Goal: Task Accomplishment & Management: Use online tool/utility

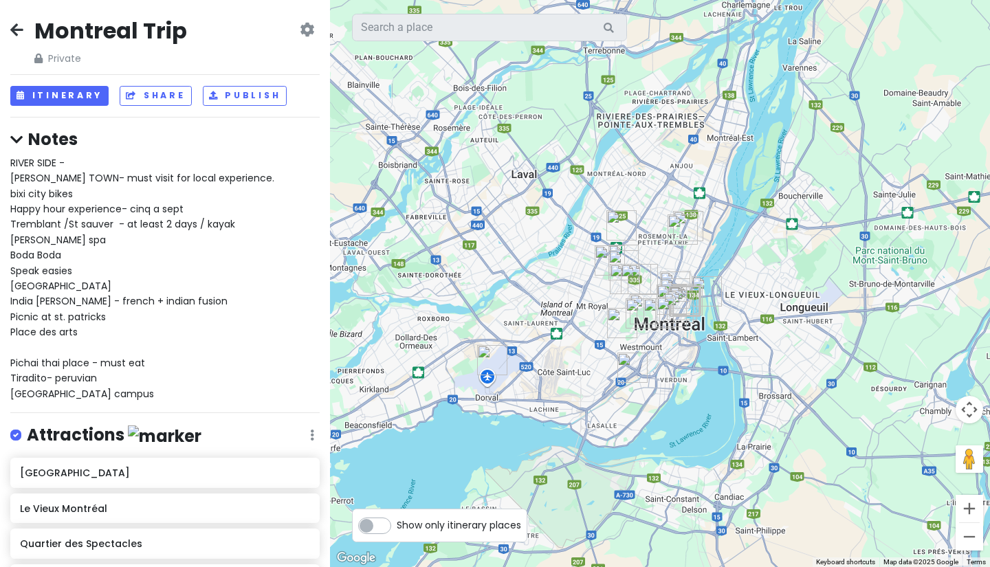
scroll to position [318, 0]
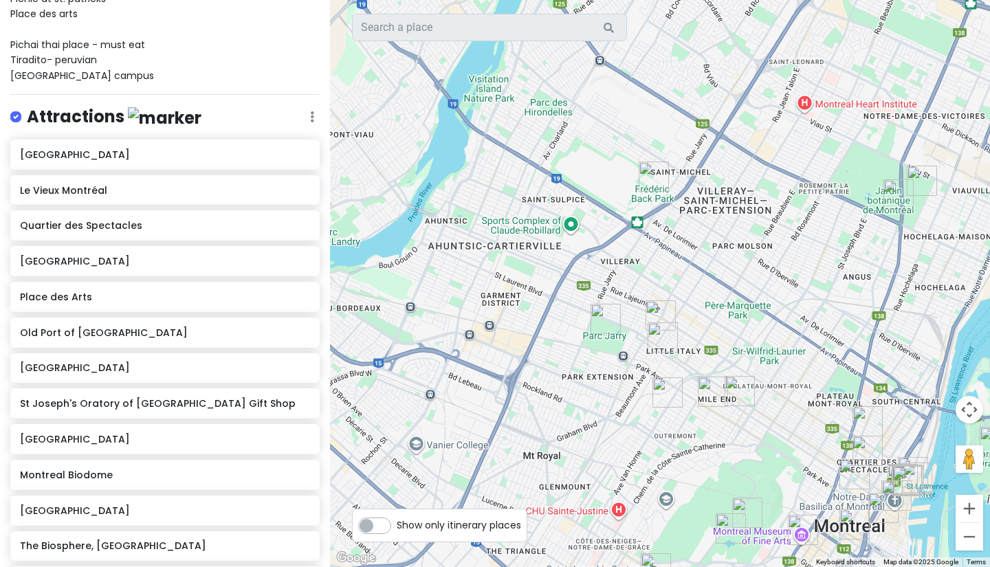
drag, startPoint x: 687, startPoint y: 371, endPoint x: 447, endPoint y: 303, distance: 249.3
click at [447, 303] on div at bounding box center [660, 283] width 660 height 567
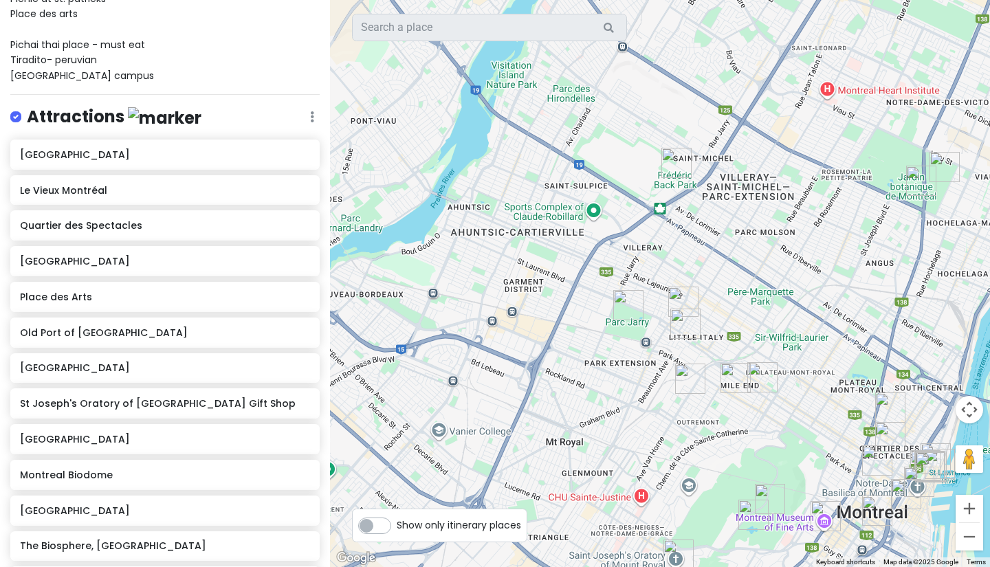
click at [671, 162] on img "Frédéric Back Park" at bounding box center [676, 162] width 41 height 41
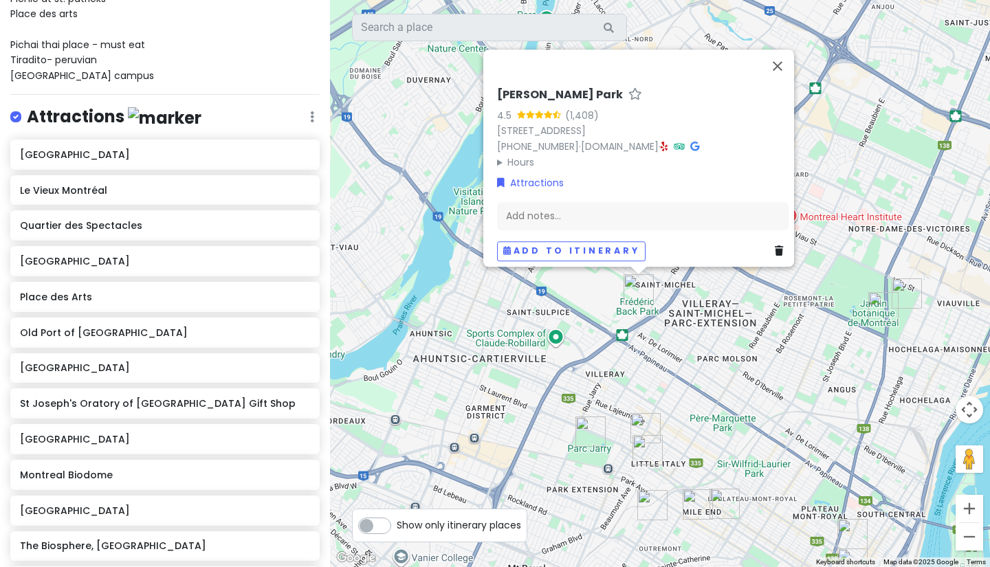
drag, startPoint x: 734, startPoint y: 370, endPoint x: 690, endPoint y: 372, distance: 44.0
click at [691, 371] on div "[PERSON_NAME] Back Park 4.5 (1,408) [STREET_ADDRESS] [PHONE_NUMBER] · [DOMAIN_N…" at bounding box center [660, 283] width 660 height 567
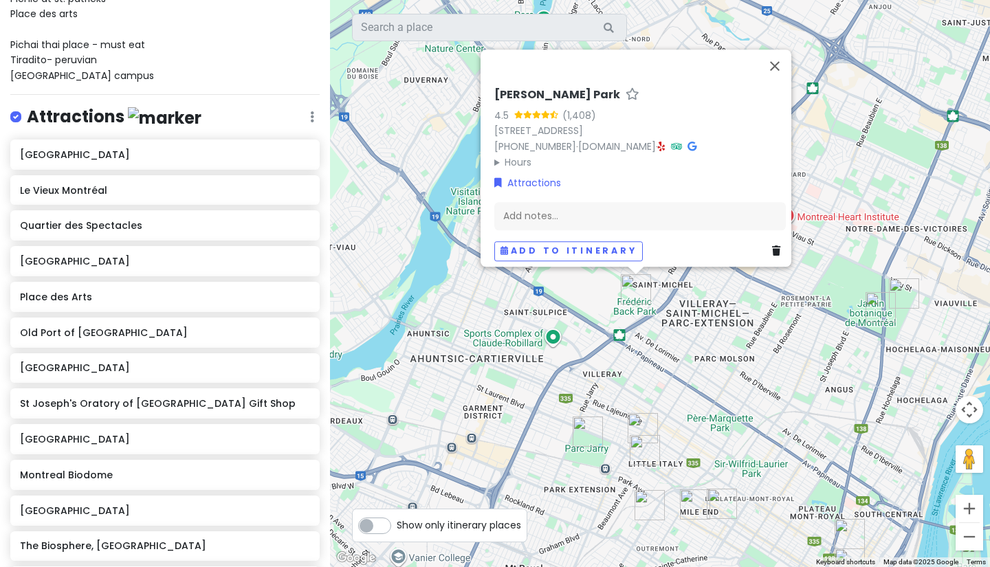
click at [689, 372] on div "[PERSON_NAME] Back Park 4.5 (1,408) [STREET_ADDRESS] [PHONE_NUMBER] · [DOMAIN_N…" at bounding box center [660, 283] width 660 height 567
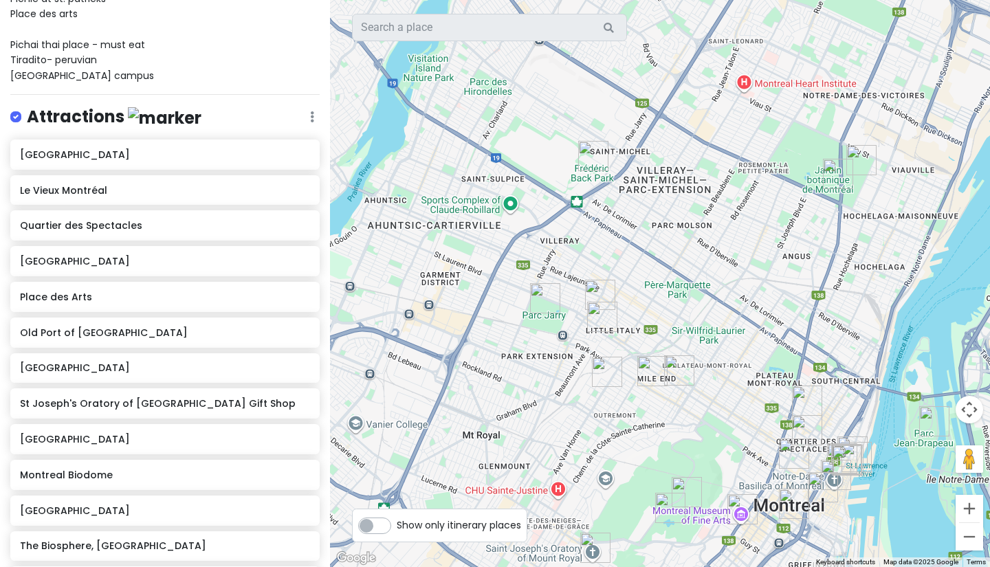
drag, startPoint x: 911, startPoint y: 311, endPoint x: 864, endPoint y: 175, distance: 143.9
click at [864, 175] on img "Montreal Biodome" at bounding box center [860, 159] width 41 height 41
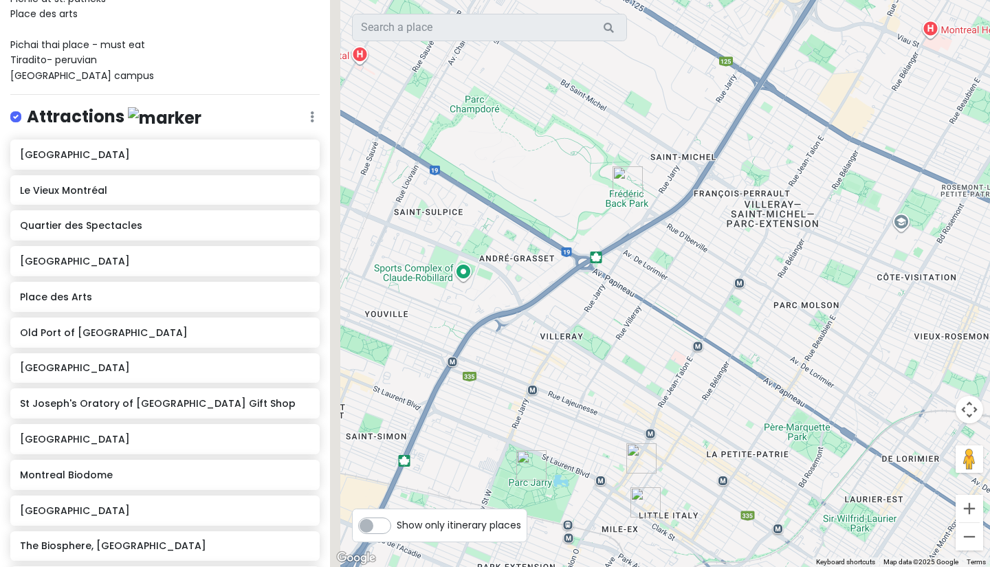
drag, startPoint x: 578, startPoint y: 206, endPoint x: 619, endPoint y: 259, distance: 67.1
click at [619, 259] on div at bounding box center [660, 283] width 660 height 567
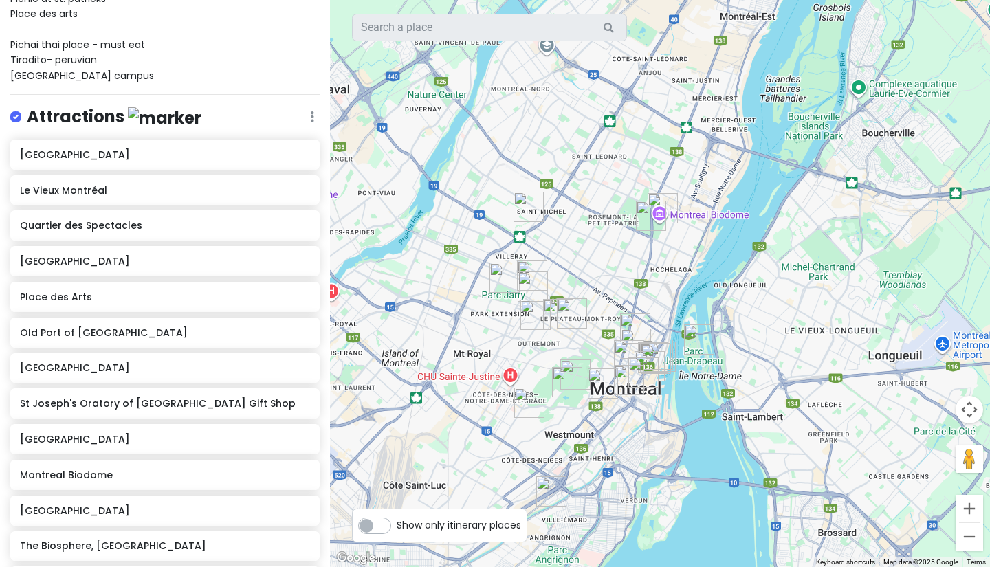
drag, startPoint x: 447, startPoint y: 235, endPoint x: 495, endPoint y: 235, distance: 48.1
click at [495, 235] on div at bounding box center [660, 283] width 660 height 567
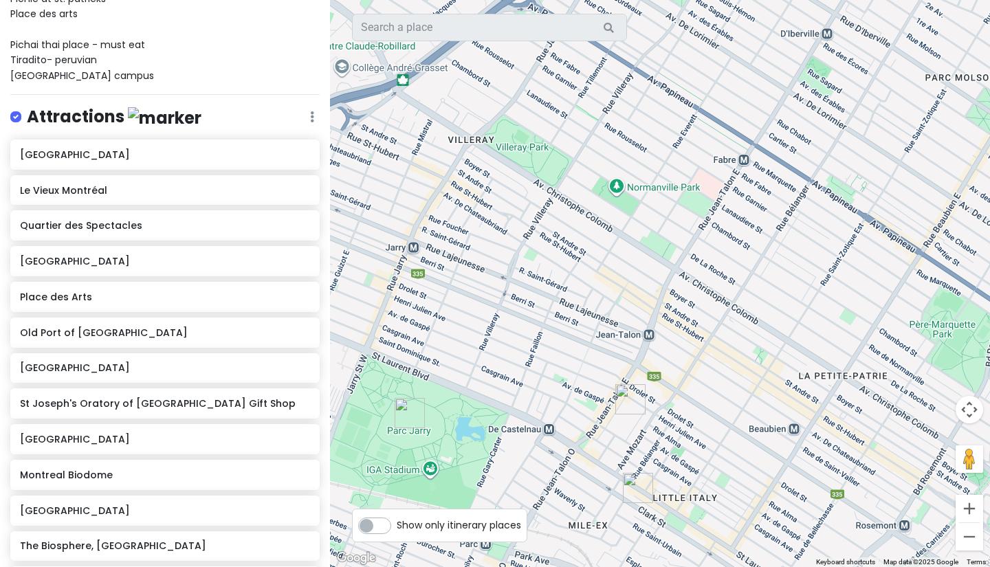
scroll to position [0, 0]
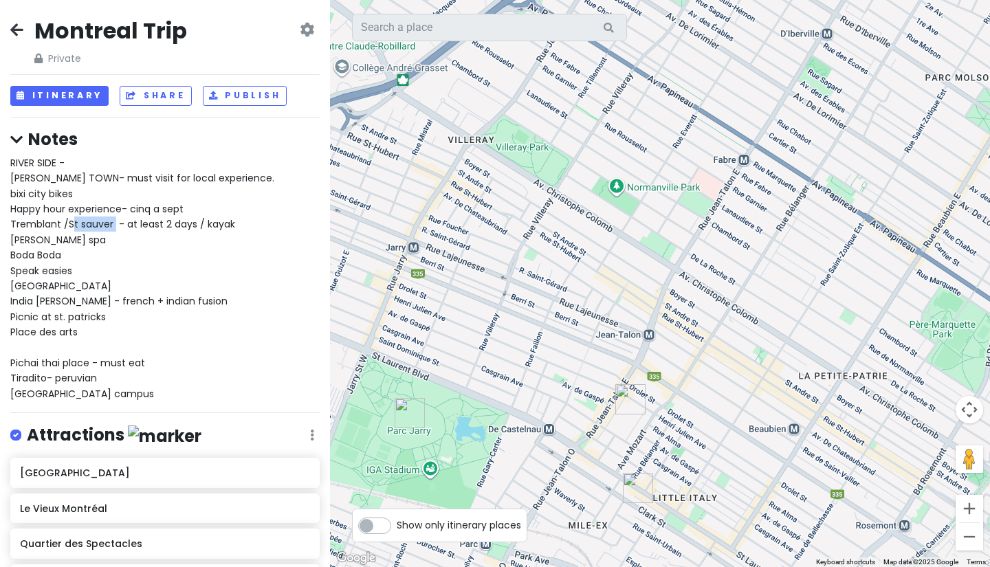
drag, startPoint x: 71, startPoint y: 227, endPoint x: 113, endPoint y: 225, distance: 42.0
click at [113, 225] on span "RIVER SIDE - [PERSON_NAME][GEOGRAPHIC_DATA]- must visit for local experience. b…" at bounding box center [142, 278] width 264 height 245
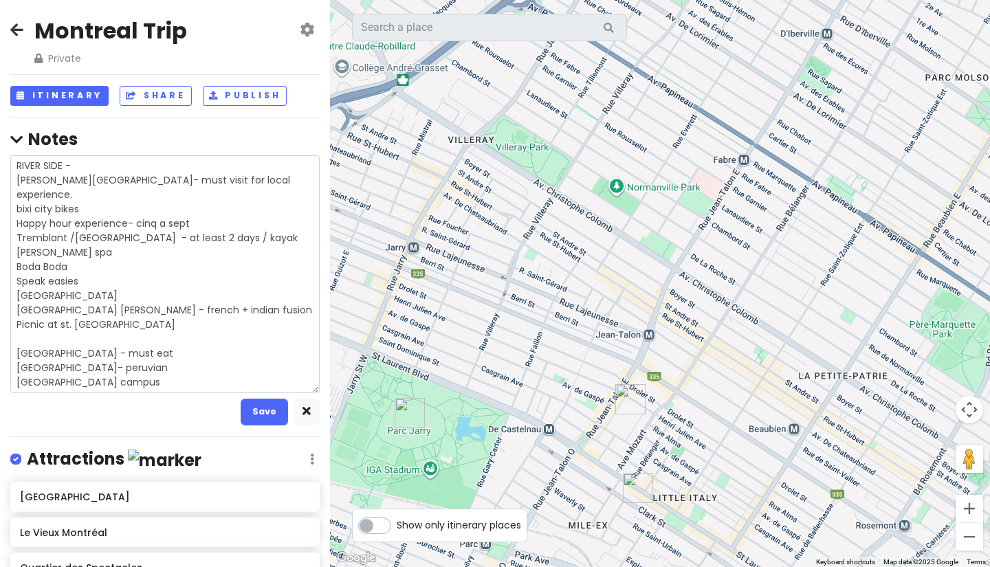
click at [113, 225] on textarea "RIVER SIDE - [PERSON_NAME][GEOGRAPHIC_DATA]- must visit for local experience. b…" at bounding box center [164, 274] width 309 height 238
drag, startPoint x: 124, startPoint y: 223, endPoint x: 71, endPoint y: 224, distance: 52.2
click at [71, 224] on textarea "RIVER SIDE - [PERSON_NAME][GEOGRAPHIC_DATA]- must visit for local experience. b…" at bounding box center [164, 274] width 309 height 238
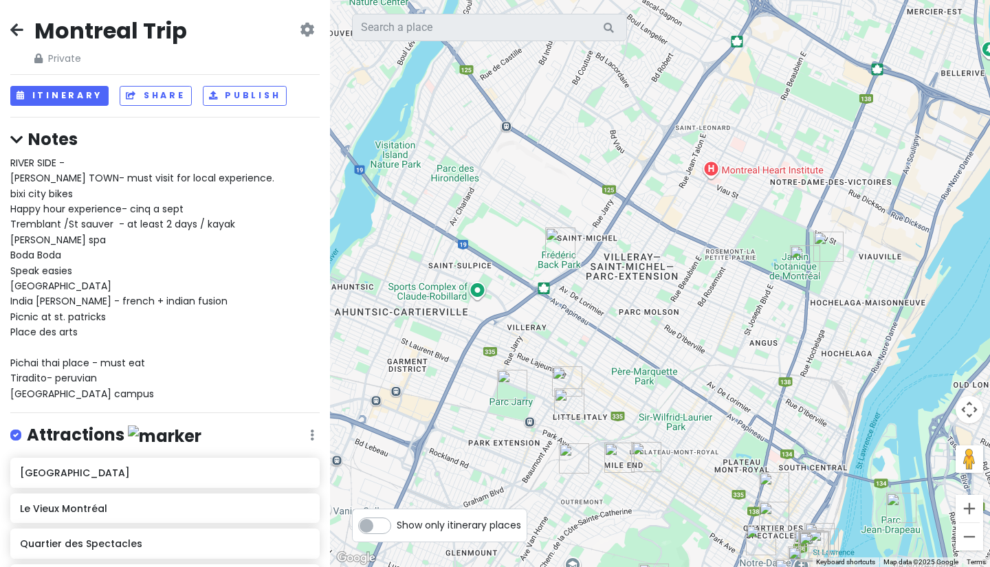
click at [566, 396] on img "6811 Rue Clark" at bounding box center [568, 403] width 41 height 41
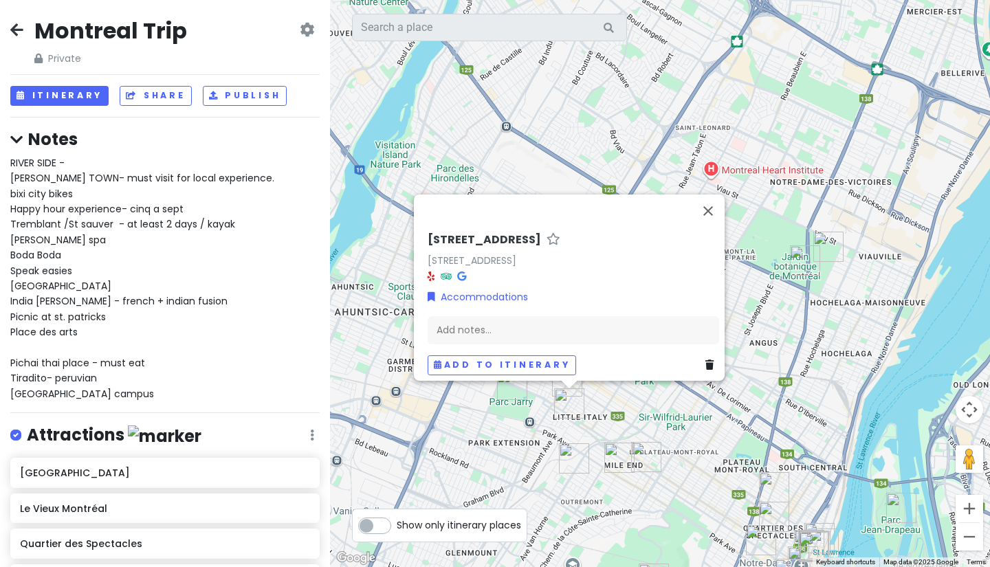
drag, startPoint x: 418, startPoint y: 249, endPoint x: 651, endPoint y: 253, distance: 233.0
click at [651, 253] on div "[STREET_ADDRESS] Accommodations Add notes... Add to itinerary" at bounding box center [573, 303] width 302 height 153
copy link "[STREET_ADDRESS]"
click at [706, 209] on button "Close" at bounding box center [707, 210] width 33 height 33
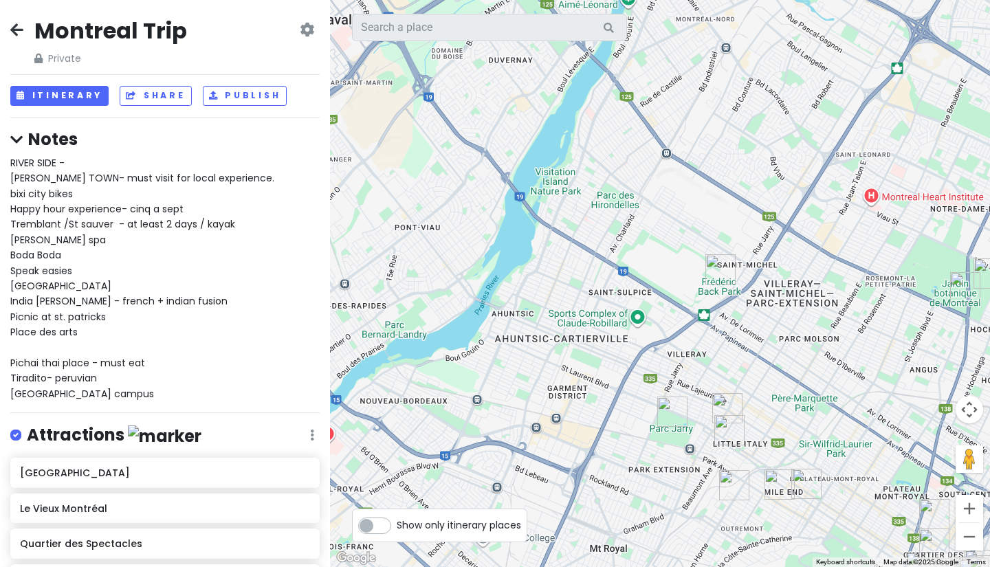
drag, startPoint x: 408, startPoint y: 336, endPoint x: 533, endPoint y: 317, distance: 126.5
click at [535, 319] on div at bounding box center [660, 283] width 660 height 567
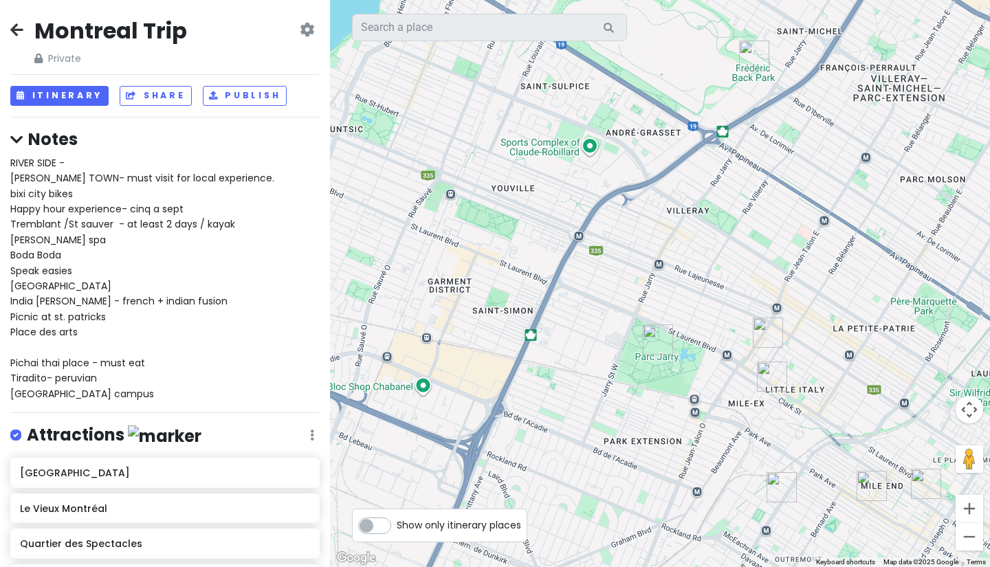
drag, startPoint x: 614, startPoint y: 388, endPoint x: 480, endPoint y: 306, distance: 157.9
click at [481, 311] on div at bounding box center [660, 283] width 660 height 567
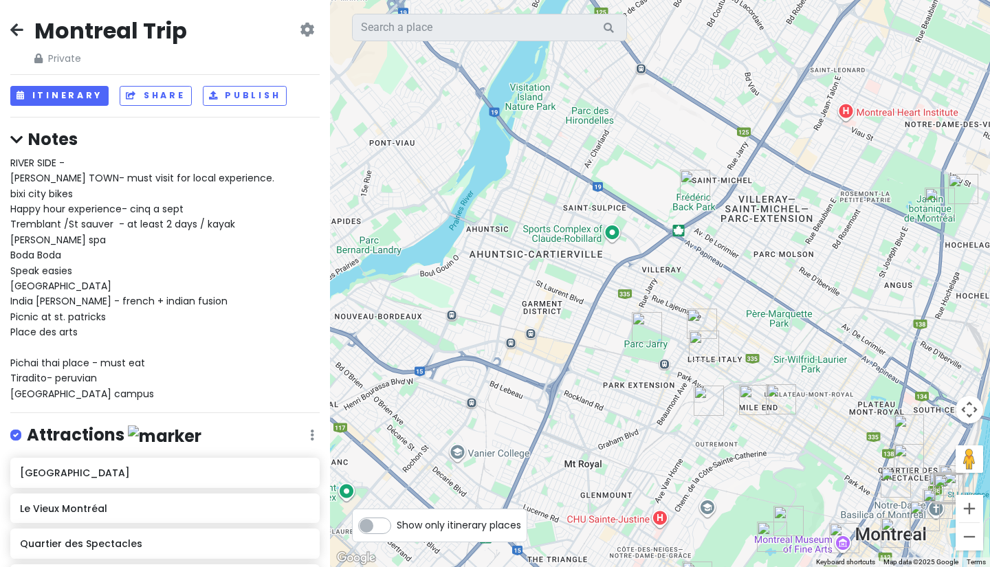
drag, startPoint x: 566, startPoint y: 255, endPoint x: 569, endPoint y: 262, distance: 7.7
click at [569, 262] on div at bounding box center [660, 283] width 660 height 567
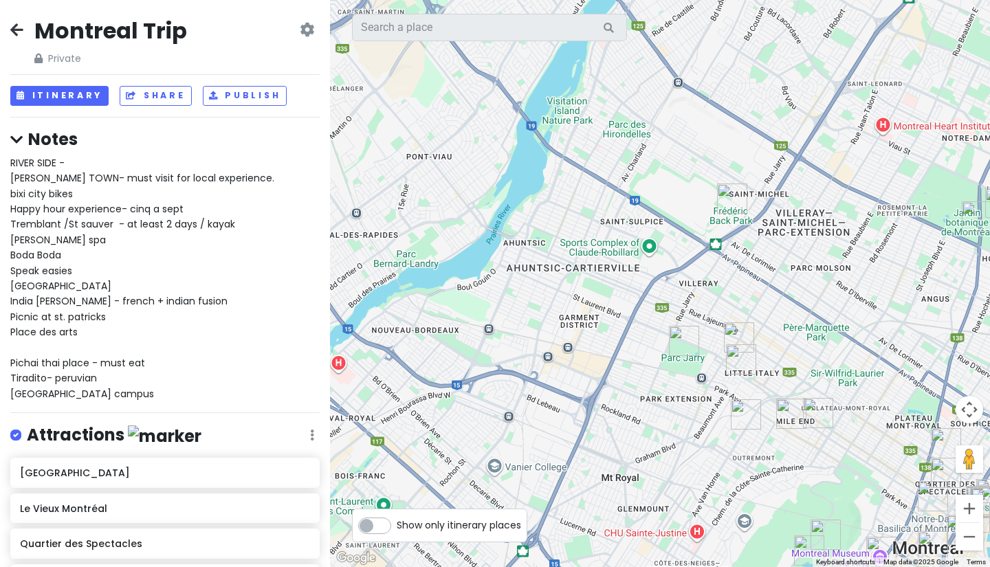
drag, startPoint x: 458, startPoint y: 265, endPoint x: 498, endPoint y: 273, distance: 40.0
click at [498, 273] on div at bounding box center [660, 283] width 660 height 567
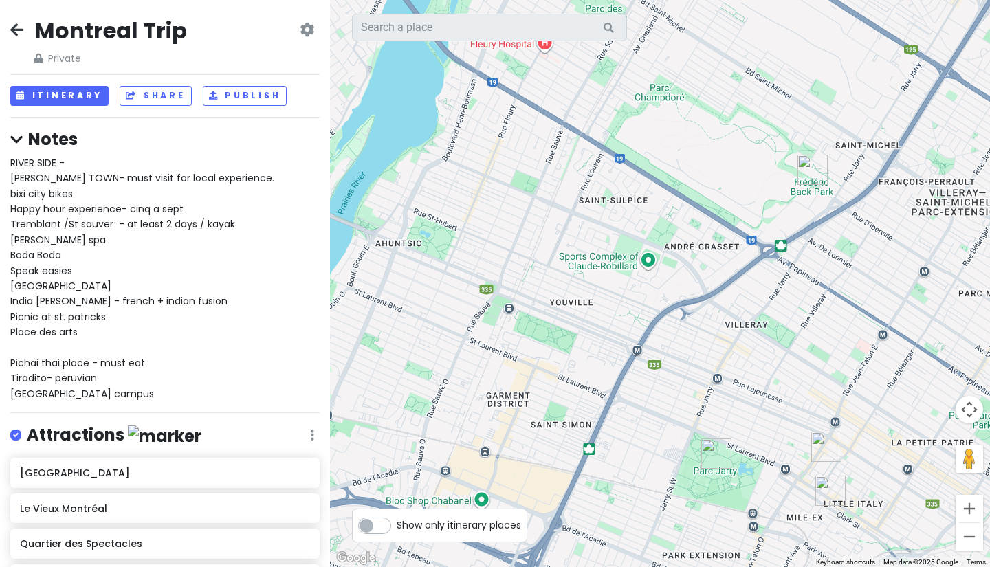
drag, startPoint x: 894, startPoint y: 244, endPoint x: 737, endPoint y: 276, distance: 160.5
click at [737, 276] on div at bounding box center [660, 283] width 660 height 567
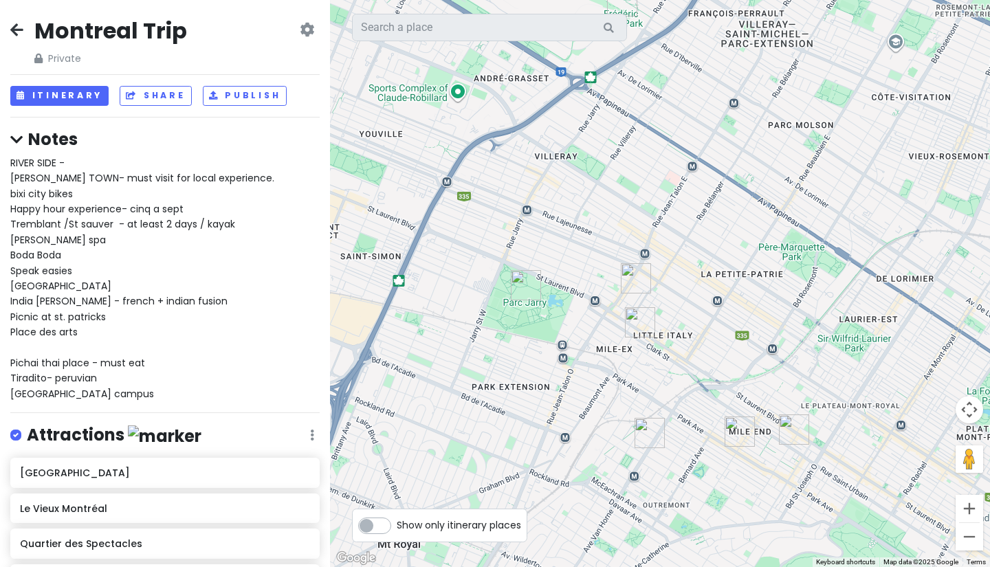
drag, startPoint x: 648, startPoint y: 335, endPoint x: 482, endPoint y: 151, distance: 247.2
click at [478, 155] on div at bounding box center [660, 283] width 660 height 567
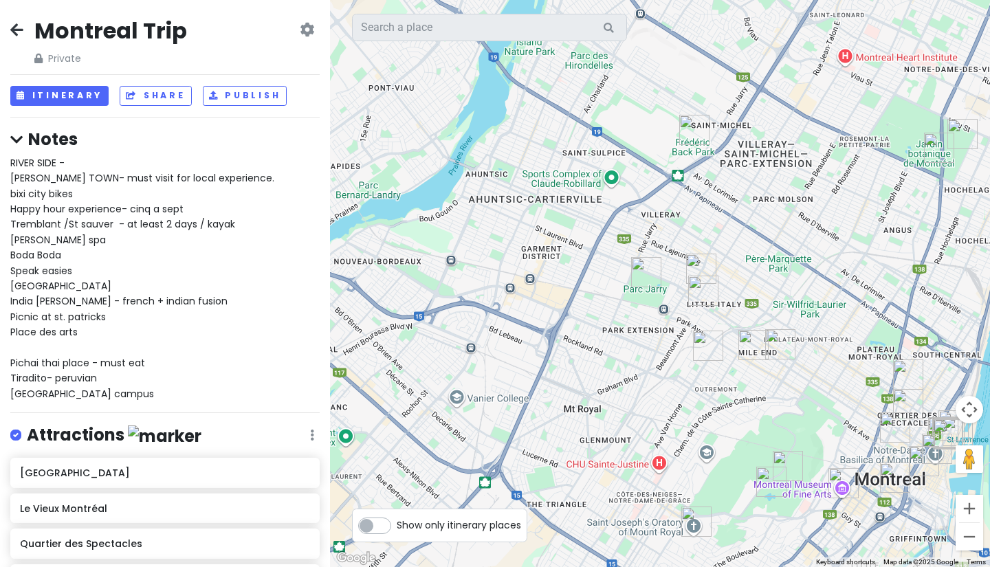
drag, startPoint x: 563, startPoint y: 192, endPoint x: 715, endPoint y: 289, distance: 179.8
click at [715, 289] on img "6811 Rue Clark" at bounding box center [702, 290] width 41 height 41
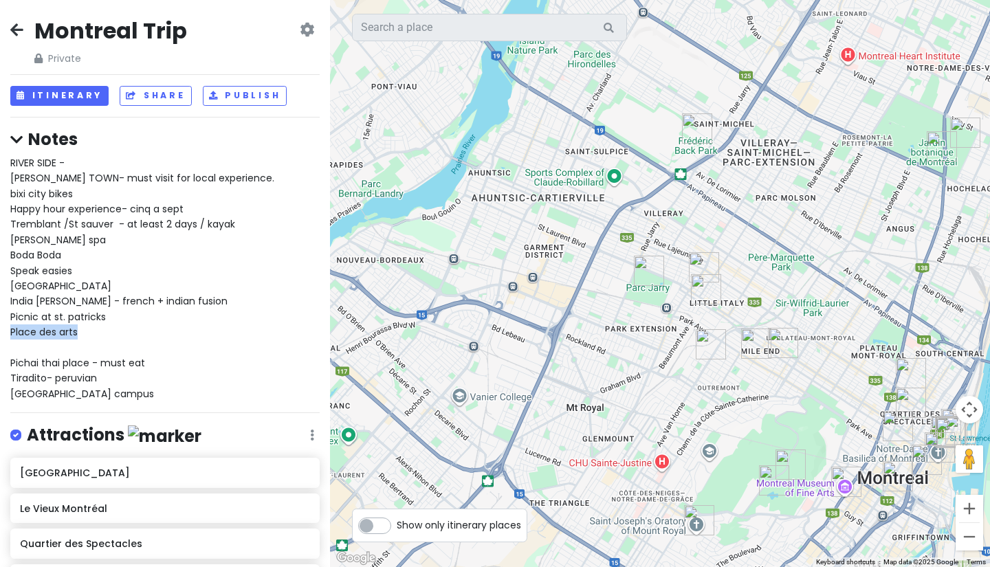
drag, startPoint x: 71, startPoint y: 332, endPoint x: 8, endPoint y: 329, distance: 62.6
click at [8, 329] on div "Montreal Trip Private Change Dates Make a Copy Delete Trip Go Pro ⚡️ Give Feedb…" at bounding box center [165, 283] width 330 height 567
copy span "Place des arts"
drag, startPoint x: 8, startPoint y: 299, endPoint x: 186, endPoint y: 300, distance: 177.3
click at [186, 300] on div "Montreal Trip Private Change Dates Make a Copy Delete Trip Go Pro ⚡️ Give Feedb…" at bounding box center [165, 283] width 330 height 567
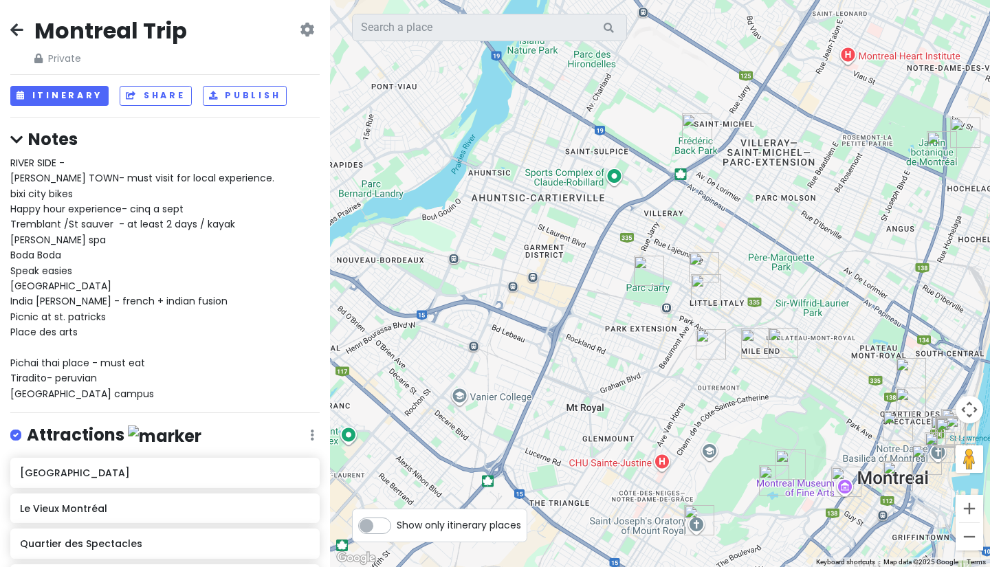
click at [186, 315] on div "RIVER SIDE - [PERSON_NAME][GEOGRAPHIC_DATA]- must visit for local experience. b…" at bounding box center [164, 278] width 309 height 246
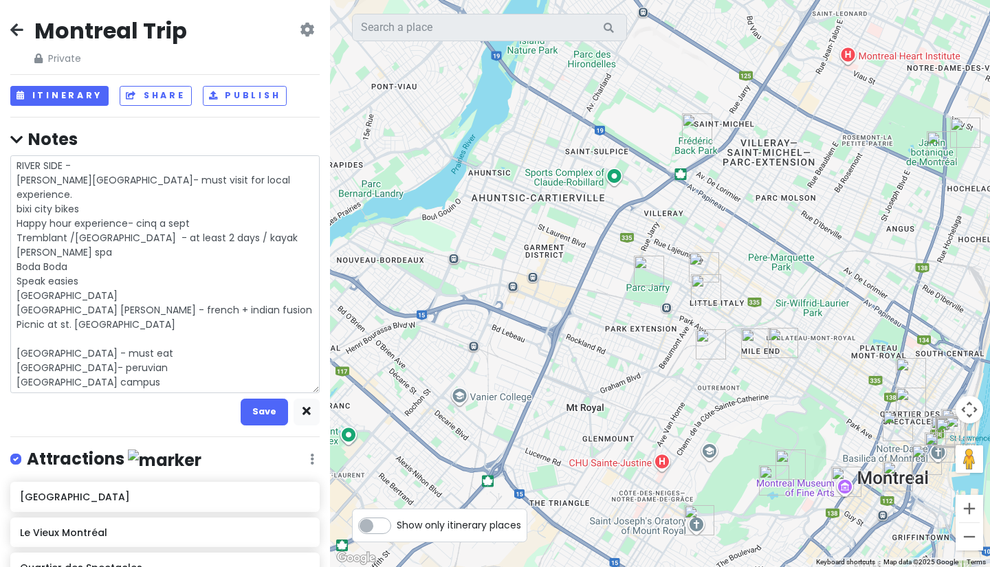
drag, startPoint x: 68, startPoint y: 291, endPoint x: 5, endPoint y: 295, distance: 63.4
click at [3, 293] on div "Montreal Trip Private Change Dates Make a Copy Delete Trip Go Pro ⚡️ Give Feedb…" at bounding box center [165, 283] width 330 height 567
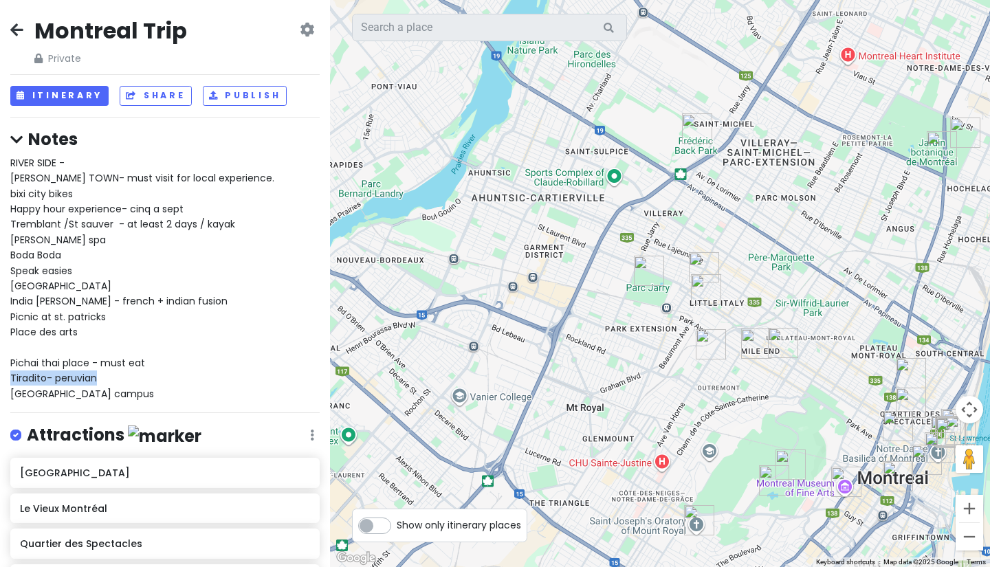
drag, startPoint x: 139, startPoint y: 378, endPoint x: 6, endPoint y: 375, distance: 132.7
click at [6, 375] on div "Montreal Trip Private Change Dates Make a Copy Delete Trip Go Pro ⚡️ Give Feedb…" at bounding box center [165, 283] width 330 height 567
drag, startPoint x: 14, startPoint y: 352, endPoint x: 153, endPoint y: 354, distance: 138.1
click at [153, 354] on div "RIVER SIDE - [PERSON_NAME][GEOGRAPHIC_DATA]- must visit for local experience. b…" at bounding box center [164, 278] width 309 height 246
type textarea "x"
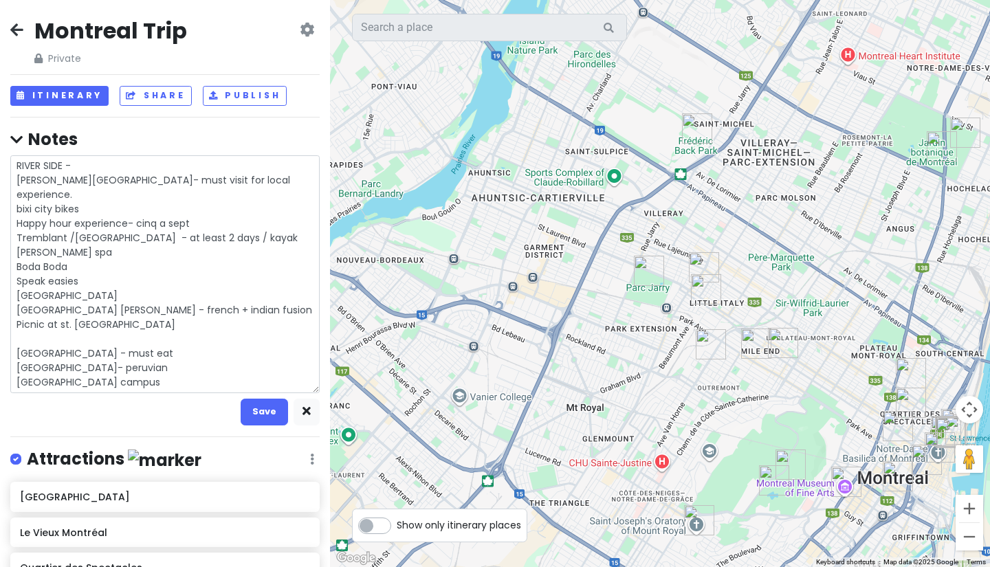
drag, startPoint x: 158, startPoint y: 359, endPoint x: 11, endPoint y: 354, distance: 147.2
click at [11, 354] on textarea "RIVER SIDE - [PERSON_NAME][GEOGRAPHIC_DATA]- must visit for local experience. b…" at bounding box center [164, 274] width 309 height 238
click at [54, 317] on textarea "RIVER SIDE - [PERSON_NAME][GEOGRAPHIC_DATA]- must visit for local experience. b…" at bounding box center [164, 274] width 309 height 238
drag, startPoint x: 60, startPoint y: 306, endPoint x: 120, endPoint y: 304, distance: 59.2
click at [120, 304] on textarea "RIVER SIDE - [PERSON_NAME][GEOGRAPHIC_DATA]- must visit for local experience. b…" at bounding box center [164, 274] width 309 height 238
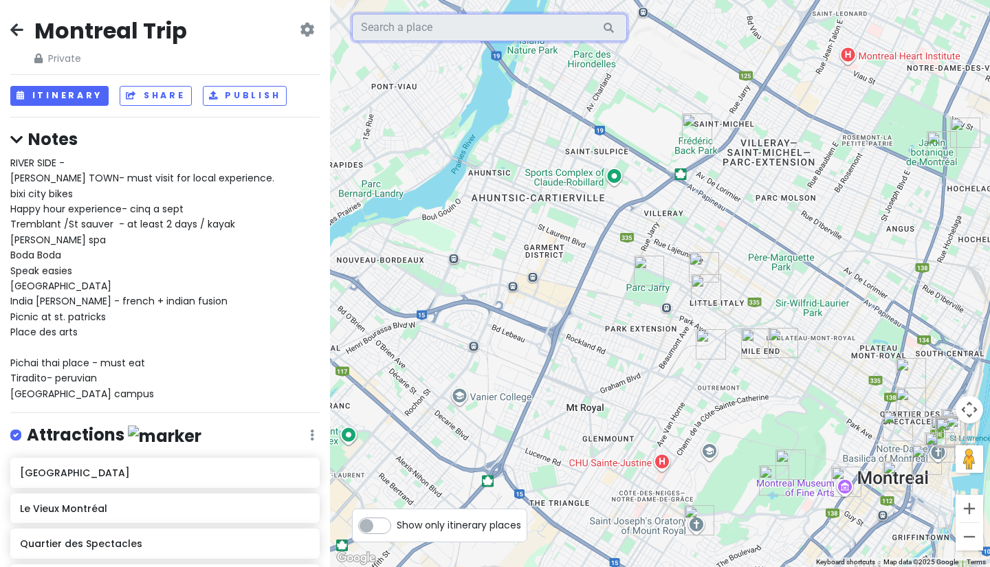
click at [416, 27] on input "text" at bounding box center [489, 27] width 275 height 27
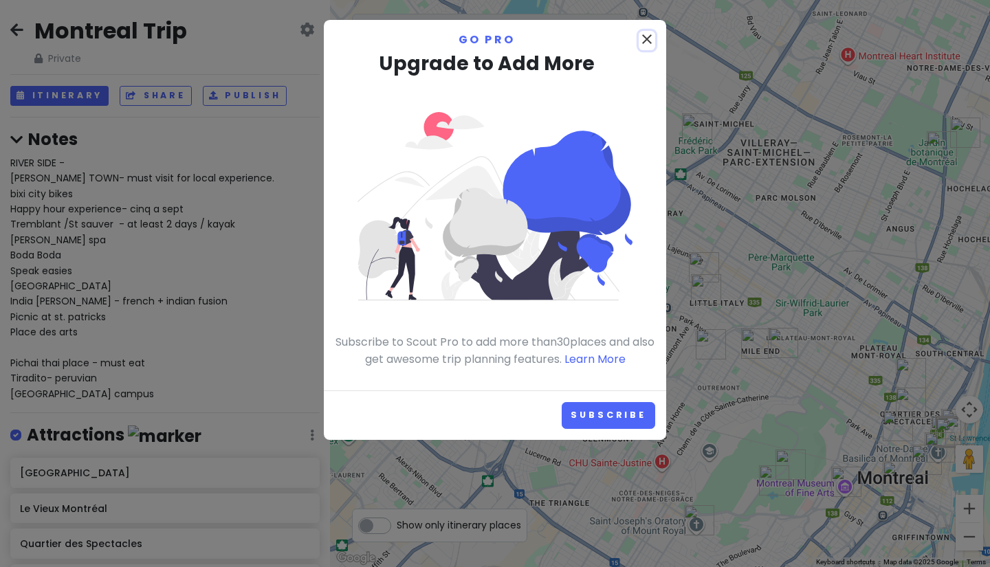
click at [651, 42] on icon "close" at bounding box center [646, 39] width 16 height 16
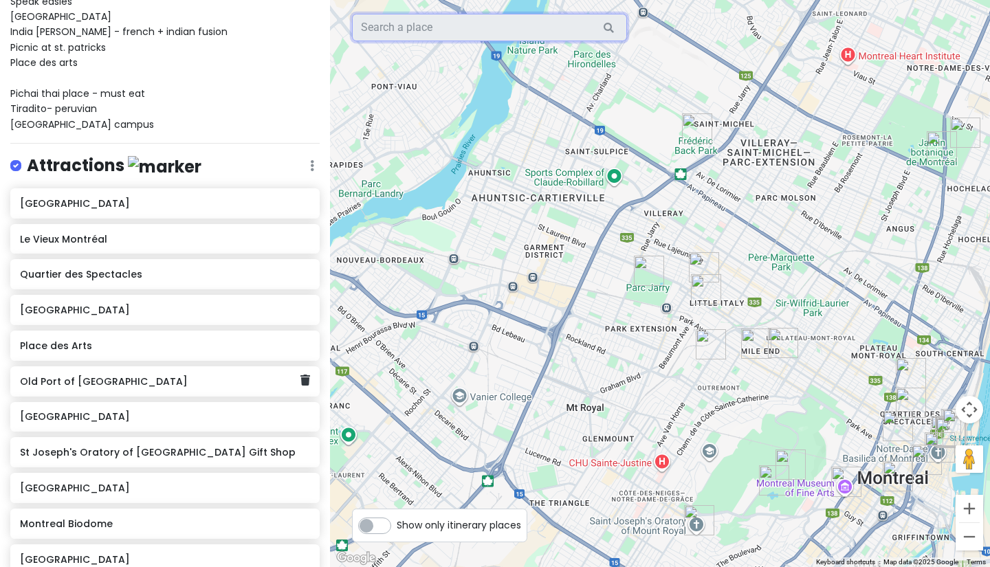
scroll to position [275, 0]
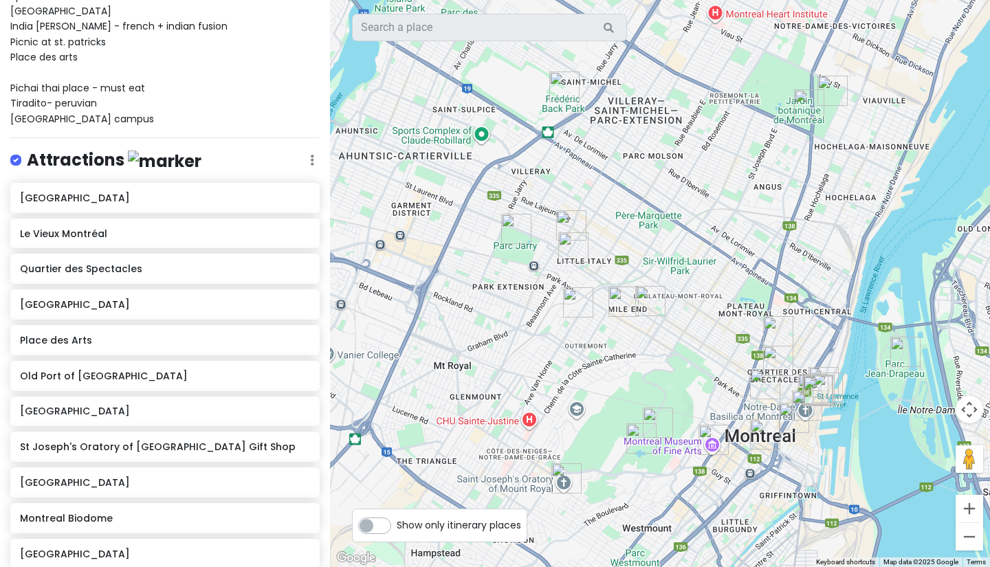
drag, startPoint x: 610, startPoint y: 389, endPoint x: 497, endPoint y: 346, distance: 120.7
click at [496, 346] on div at bounding box center [660, 283] width 660 height 567
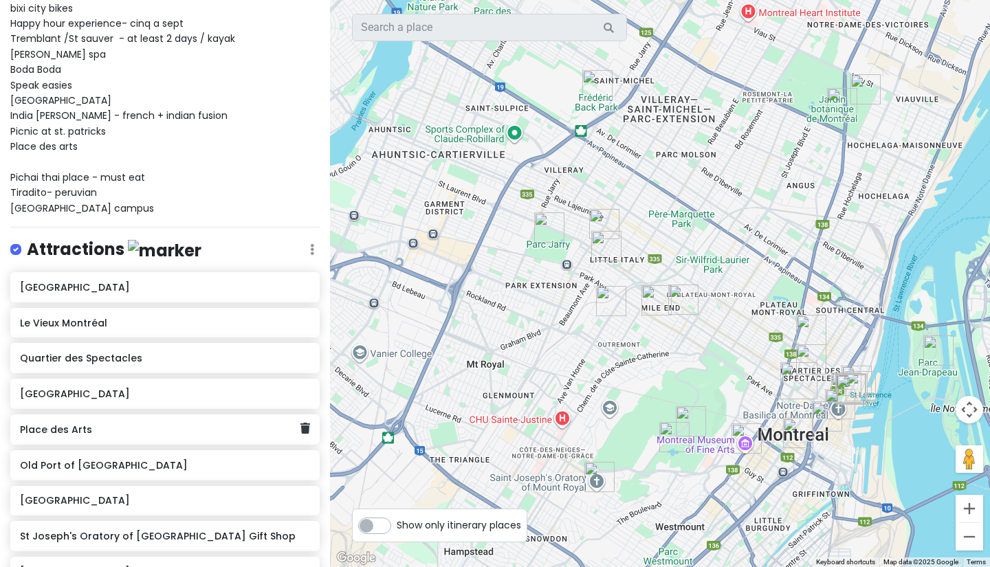
scroll to position [137, 0]
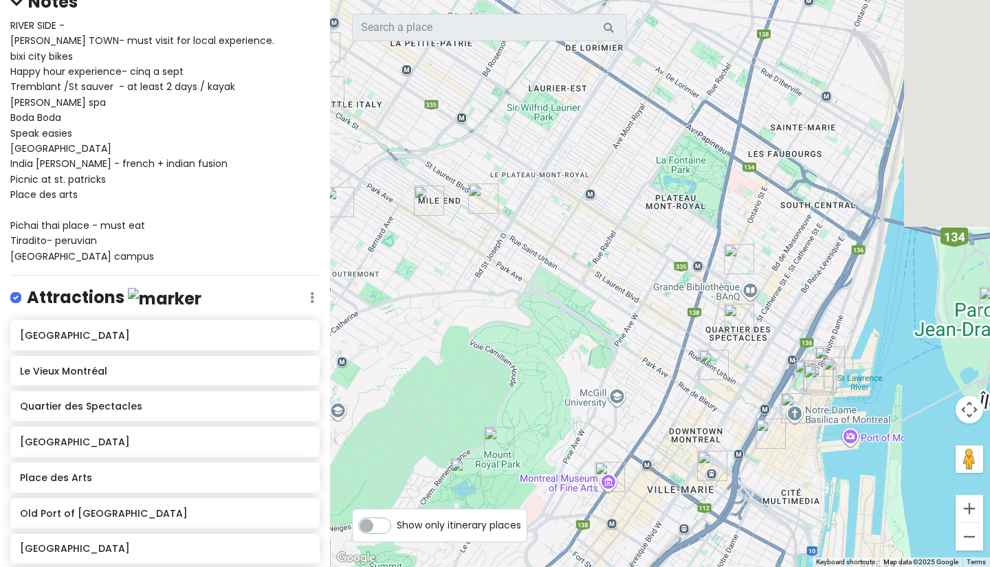
drag, startPoint x: 791, startPoint y: 413, endPoint x: 506, endPoint y: 363, distance: 289.6
click at [506, 363] on div at bounding box center [660, 283] width 660 height 567
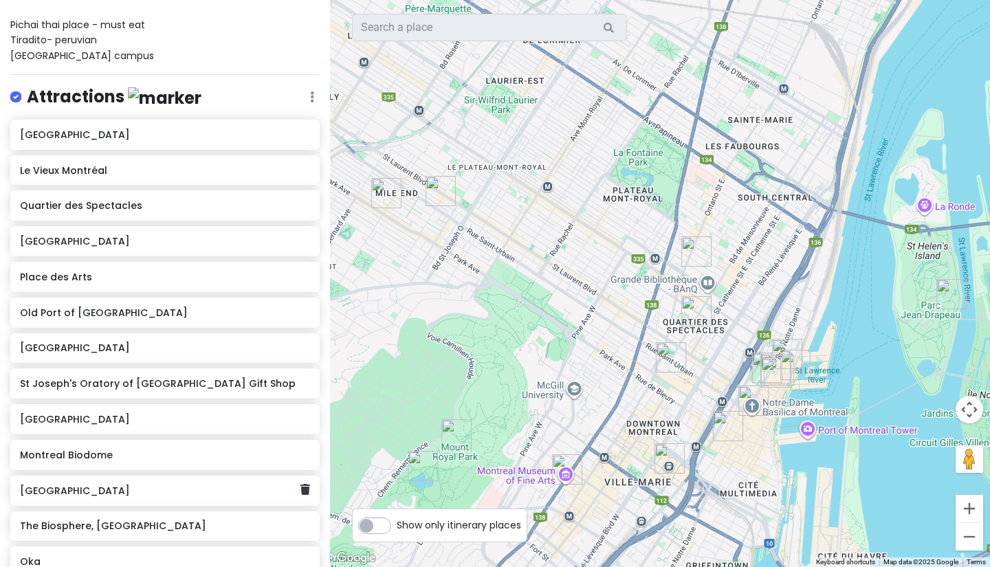
scroll to position [344, 0]
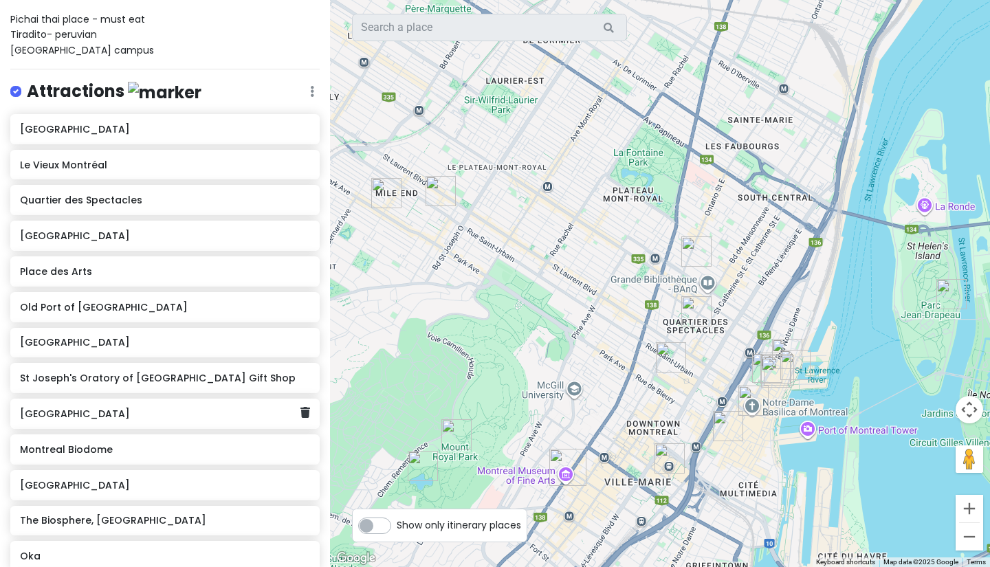
click at [101, 425] on div "[GEOGRAPHIC_DATA]" at bounding box center [164, 414] width 309 height 30
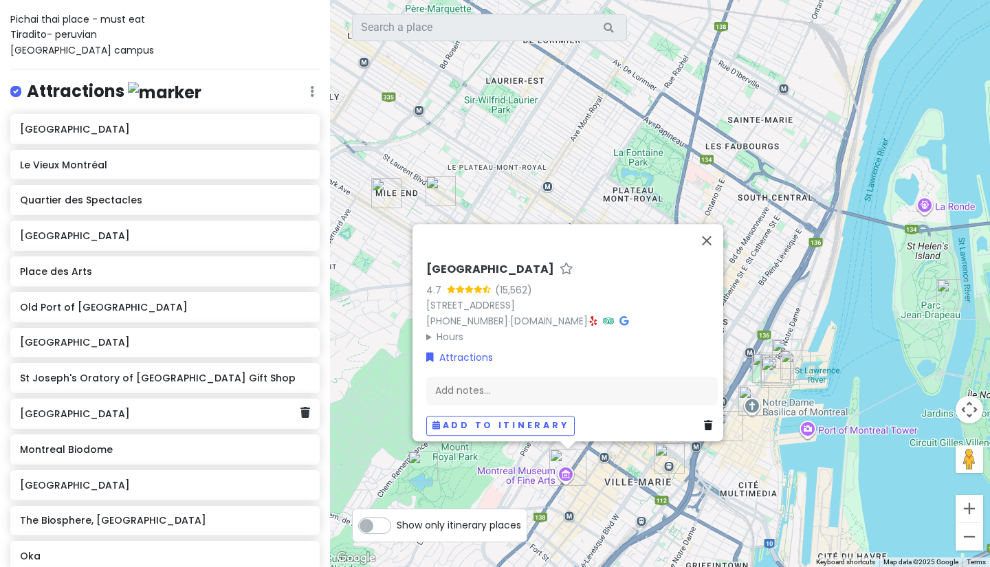
scroll to position [412, 0]
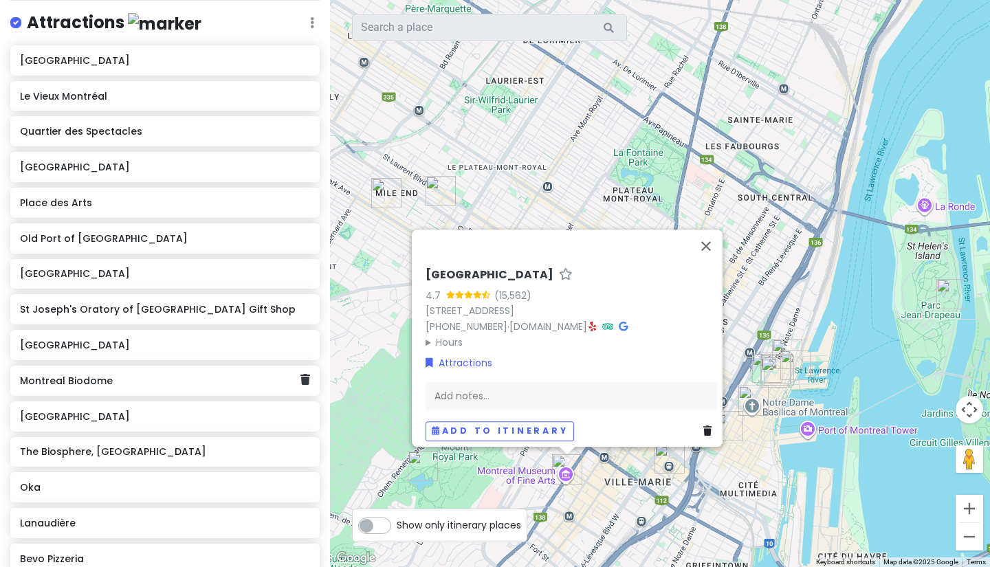
click at [58, 391] on div "Montreal Biodome" at bounding box center [164, 381] width 309 height 30
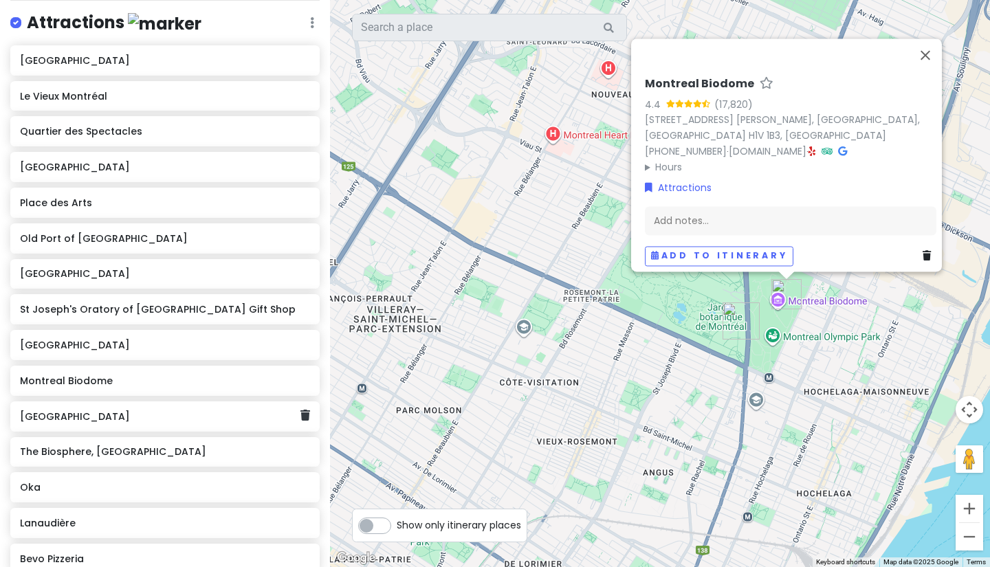
click at [65, 417] on h6 "[GEOGRAPHIC_DATA]" at bounding box center [160, 416] width 280 height 12
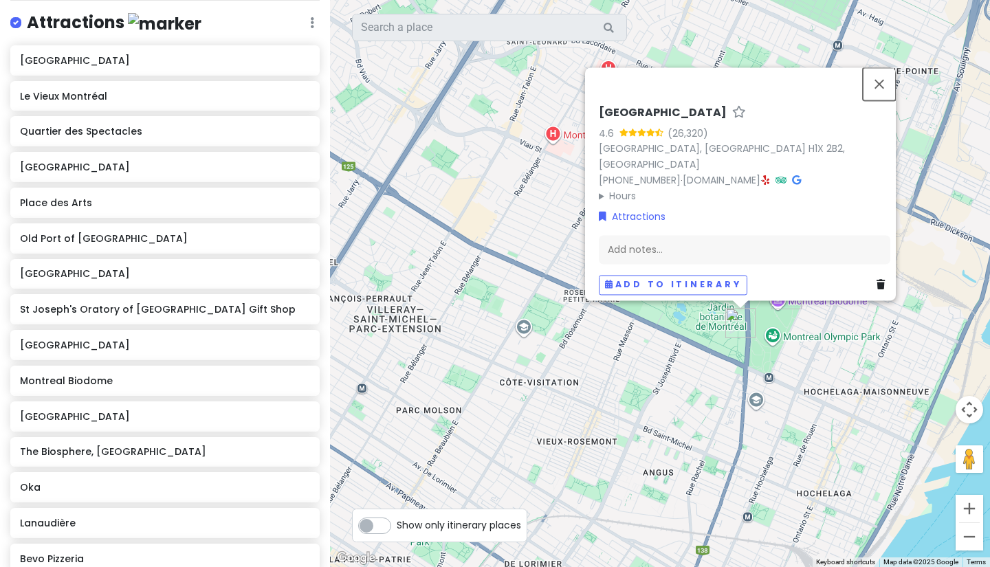
click at [887, 100] on button "Close" at bounding box center [878, 83] width 33 height 33
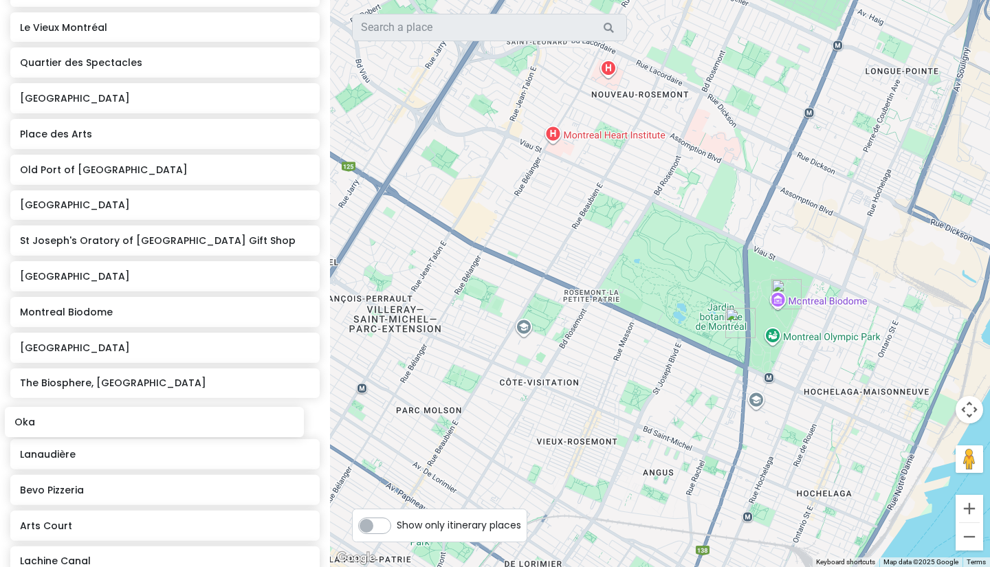
click at [226, 433] on div "[GEOGRAPHIC_DATA] [GEOGRAPHIC_DATA] [GEOGRAPHIC_DATA] [GEOGRAPHIC_DATA] [GEOGRA…" at bounding box center [165, 493] width 330 height 1032
click at [227, 421] on h6 "Oka" at bounding box center [160, 418] width 280 height 12
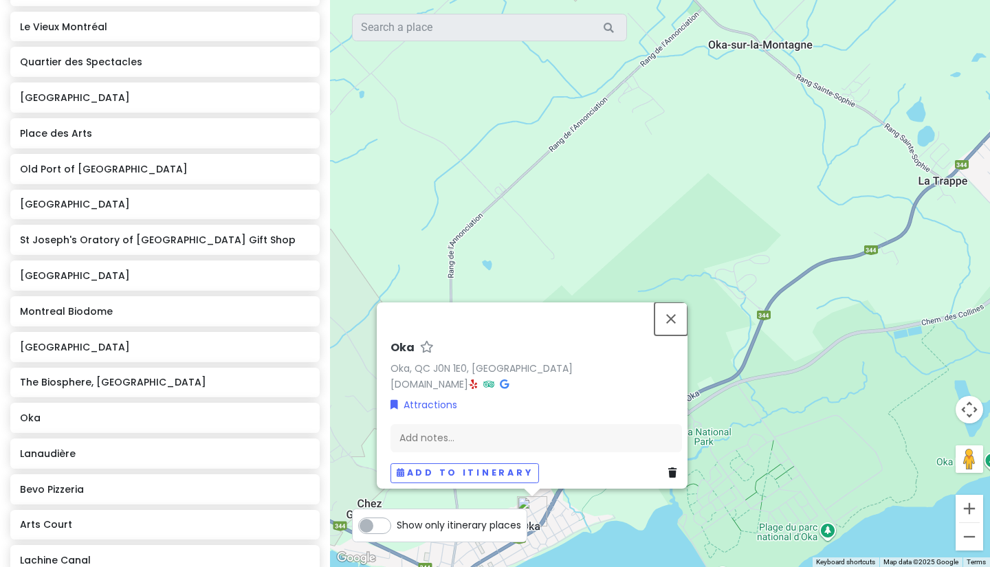
click at [668, 309] on button "Close" at bounding box center [670, 318] width 33 height 33
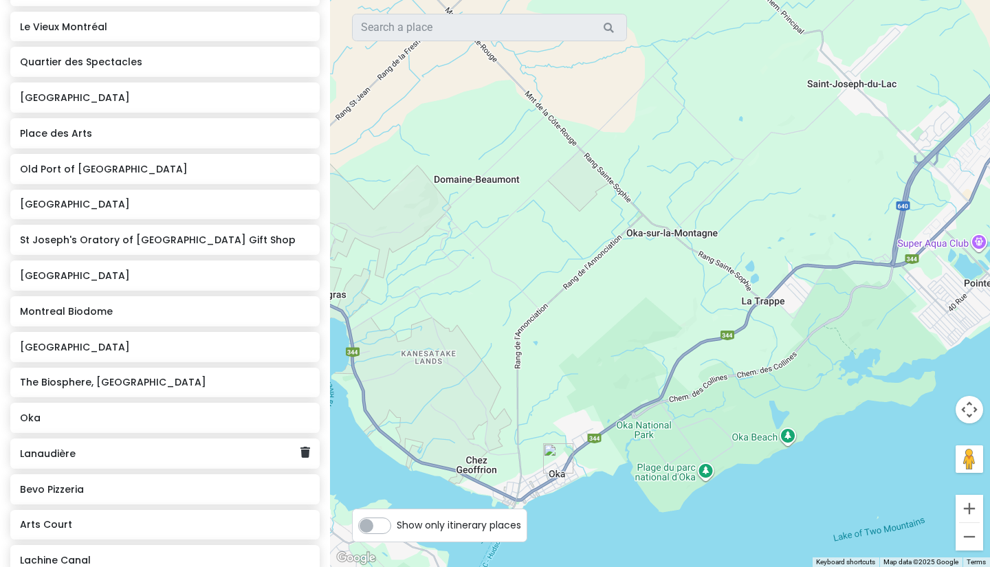
click at [28, 457] on h6 "Lanaudière" at bounding box center [160, 453] width 280 height 12
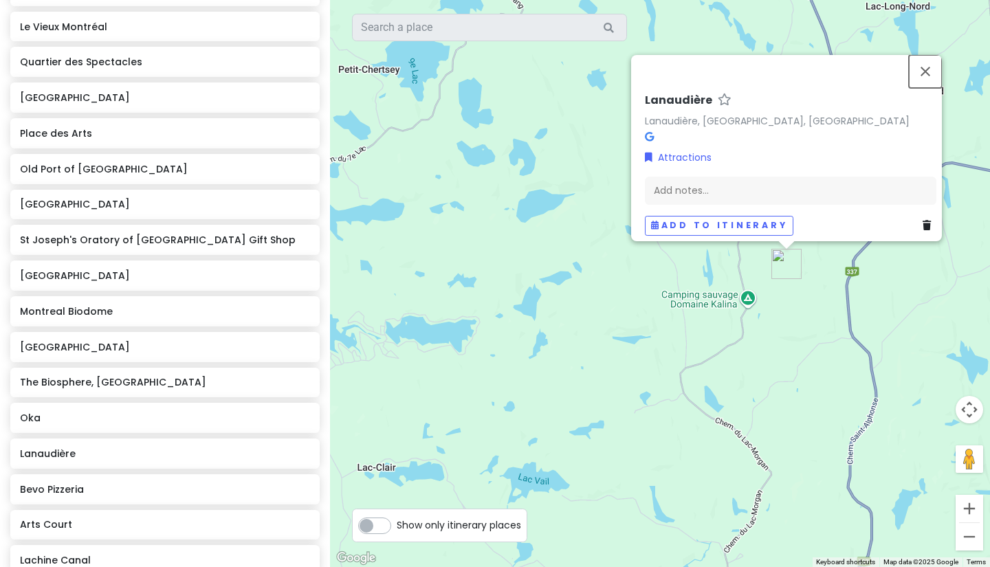
click at [928, 58] on button "Close" at bounding box center [924, 71] width 33 height 33
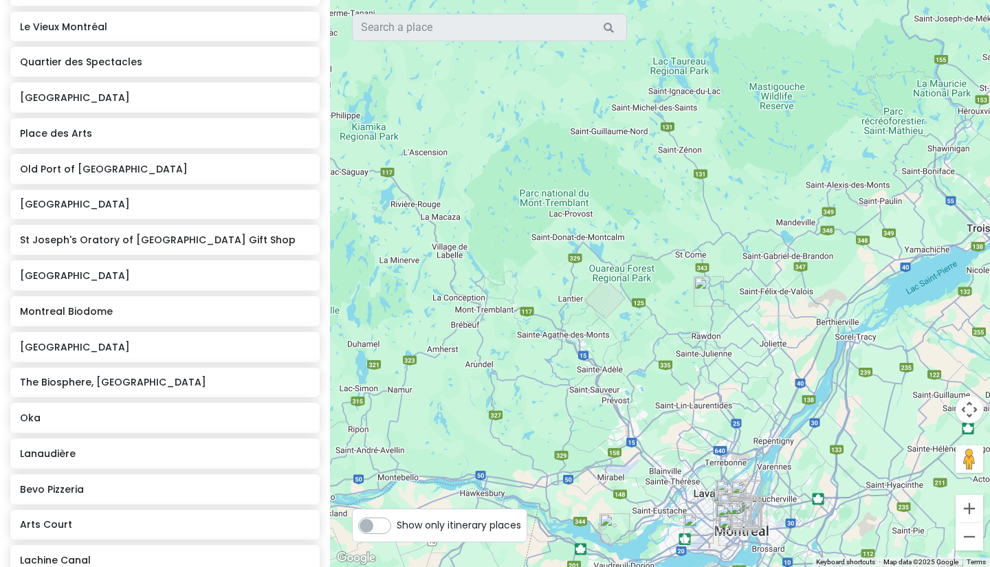
drag, startPoint x: 735, startPoint y: 384, endPoint x: 697, endPoint y: 333, distance: 63.4
click at [697, 333] on div at bounding box center [660, 283] width 660 height 567
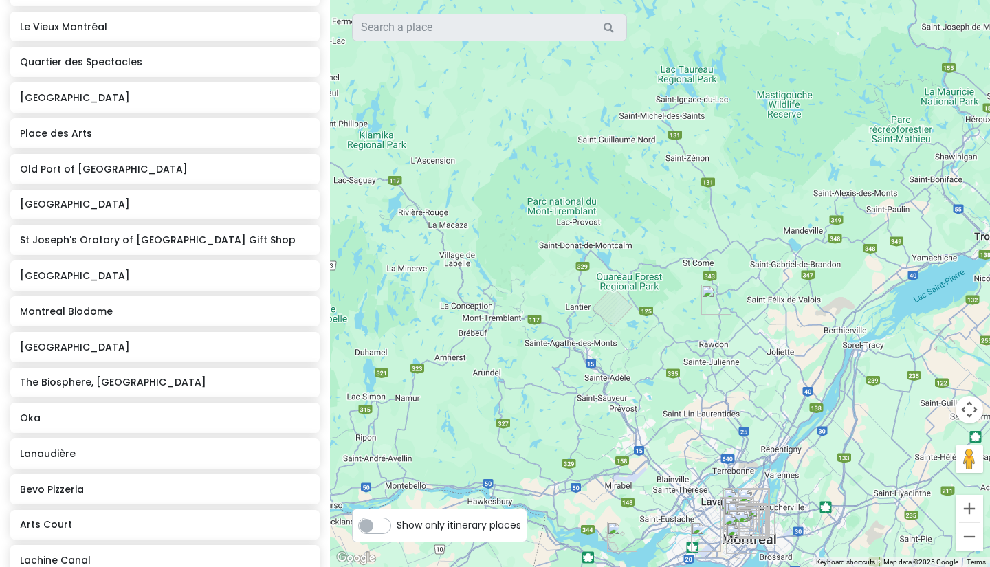
click at [142, 469] on div "[GEOGRAPHIC_DATA] [GEOGRAPHIC_DATA] [GEOGRAPHIC_DATA] [GEOGRAPHIC_DATA] [GEOGRA…" at bounding box center [165, 492] width 330 height 1032
click at [142, 455] on h6 "Lanaudière" at bounding box center [160, 453] width 280 height 12
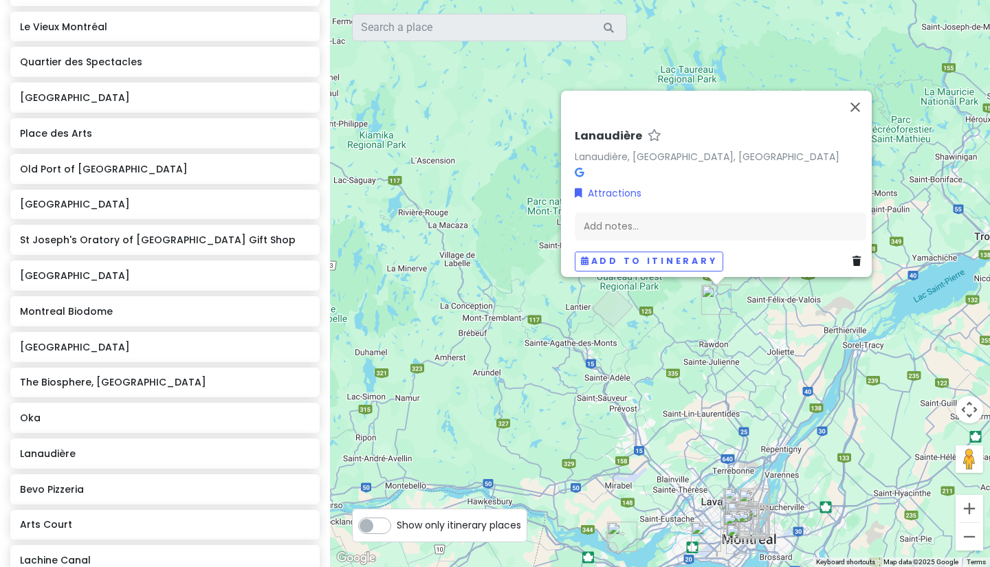
click at [711, 300] on img "Lanaudière" at bounding box center [715, 299] width 41 height 41
click at [717, 295] on img "Lanaudière" at bounding box center [715, 299] width 41 height 41
drag, startPoint x: 562, startPoint y: 134, endPoint x: 631, endPoint y: 132, distance: 68.7
click at [631, 132] on div "Lanaudière Lanaudière, [GEOGRAPHIC_DATA], [GEOGRAPHIC_DATA] Attractions Add not…" at bounding box center [716, 184] width 311 height 186
copy h6 "Lanaudière"
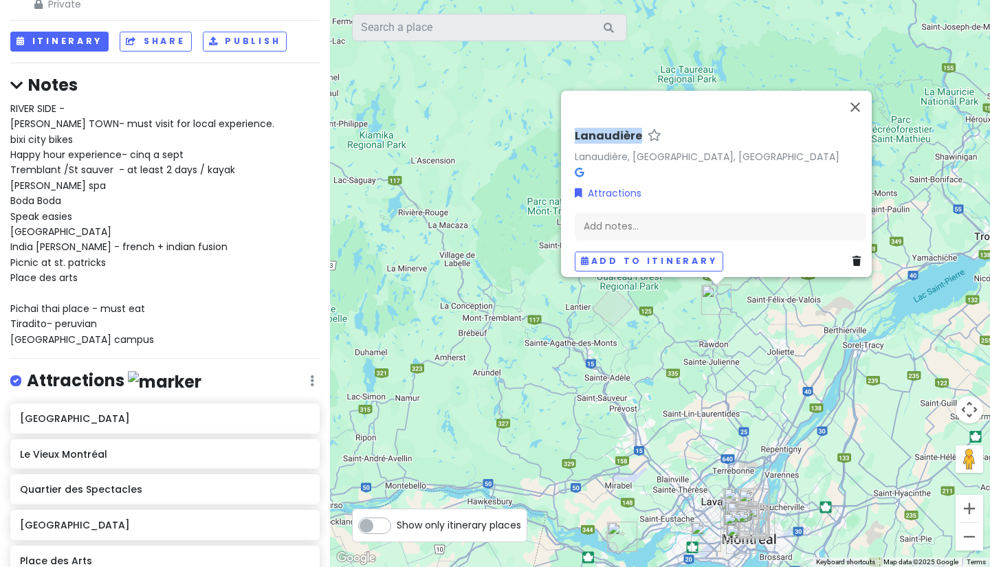
scroll to position [0, 0]
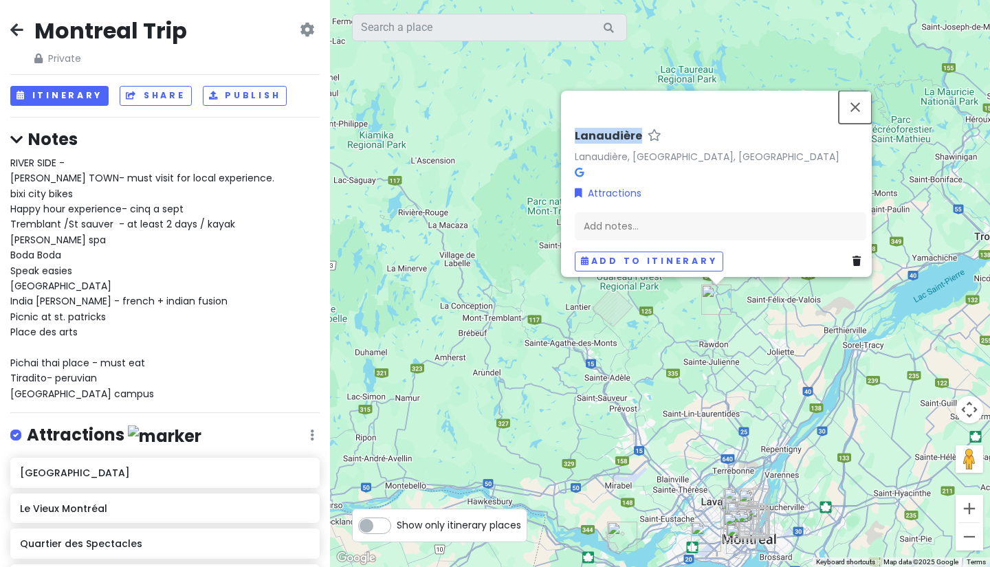
click at [860, 94] on button "Close" at bounding box center [854, 107] width 33 height 33
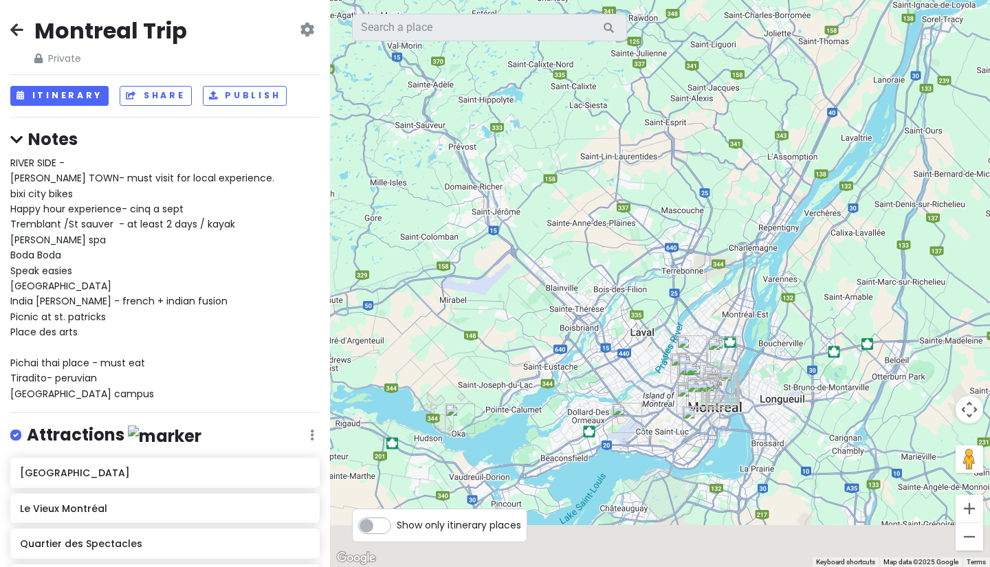
drag, startPoint x: 637, startPoint y: 370, endPoint x: 535, endPoint y: 118, distance: 272.2
click at [535, 118] on div at bounding box center [660, 283] width 660 height 567
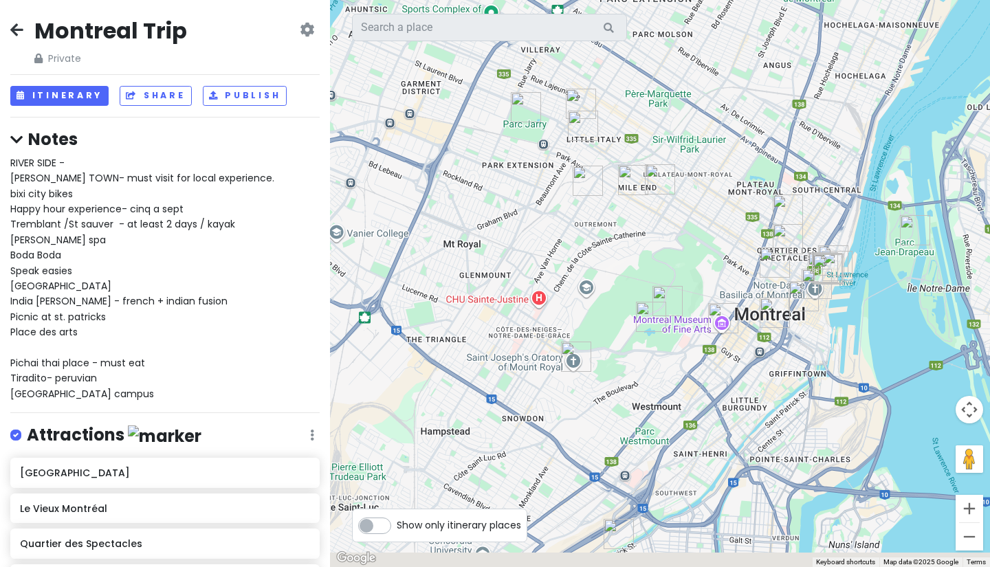
drag, startPoint x: 655, startPoint y: 421, endPoint x: 456, endPoint y: 105, distance: 373.1
click at [456, 105] on div at bounding box center [660, 283] width 660 height 567
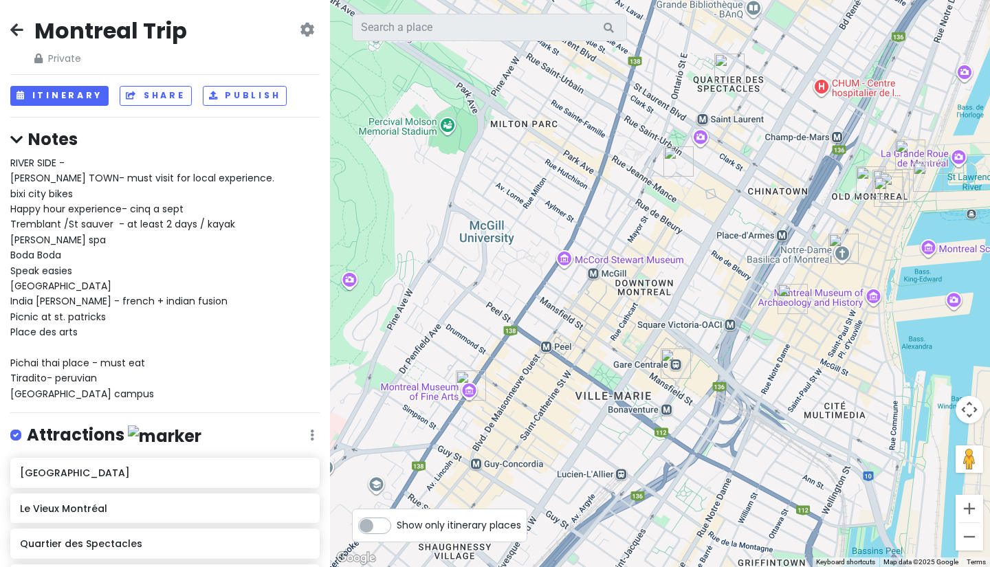
drag, startPoint x: 609, startPoint y: 311, endPoint x: 290, endPoint y: 294, distance: 319.3
click at [290, 294] on div "Montreal Trip Private Change Dates Make a Copy Delete Trip Go Pro ⚡️ Give Feedb…" at bounding box center [495, 283] width 990 height 567
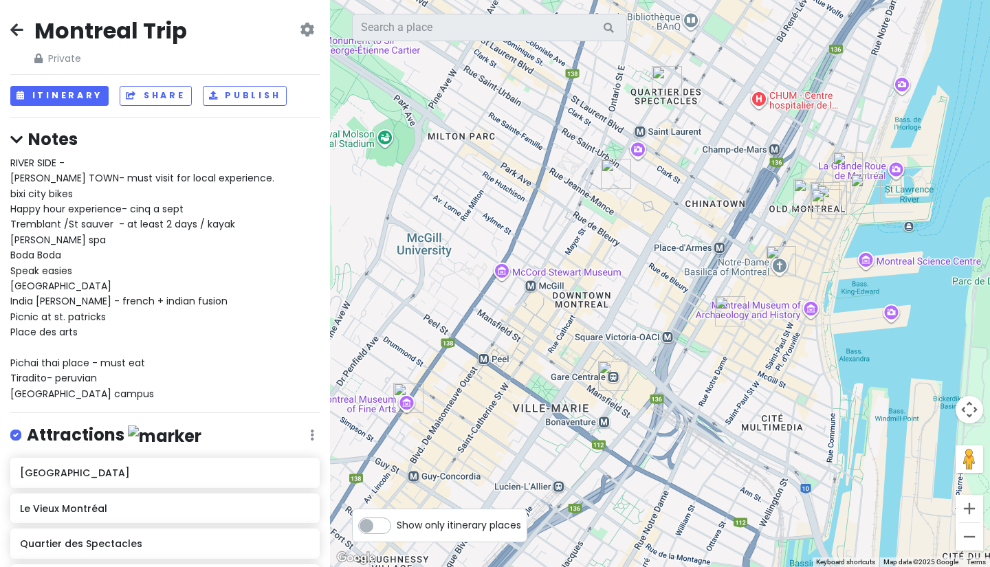
drag, startPoint x: 520, startPoint y: 331, endPoint x: 511, endPoint y: 335, distance: 9.8
click at [511, 335] on div at bounding box center [660, 283] width 660 height 567
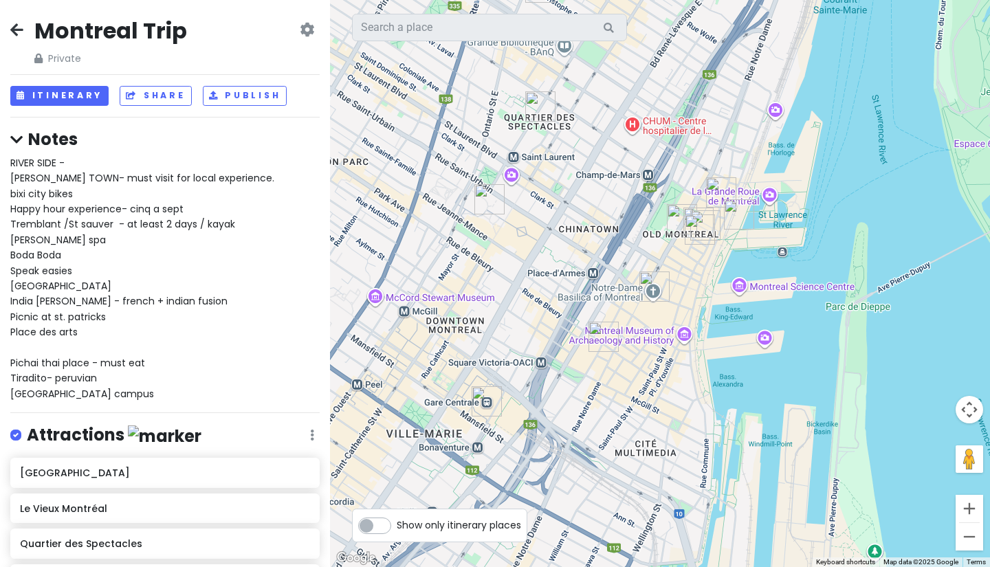
drag, startPoint x: 873, startPoint y: 273, endPoint x: 769, endPoint y: 294, distance: 106.5
click at [769, 294] on div at bounding box center [660, 283] width 660 height 567
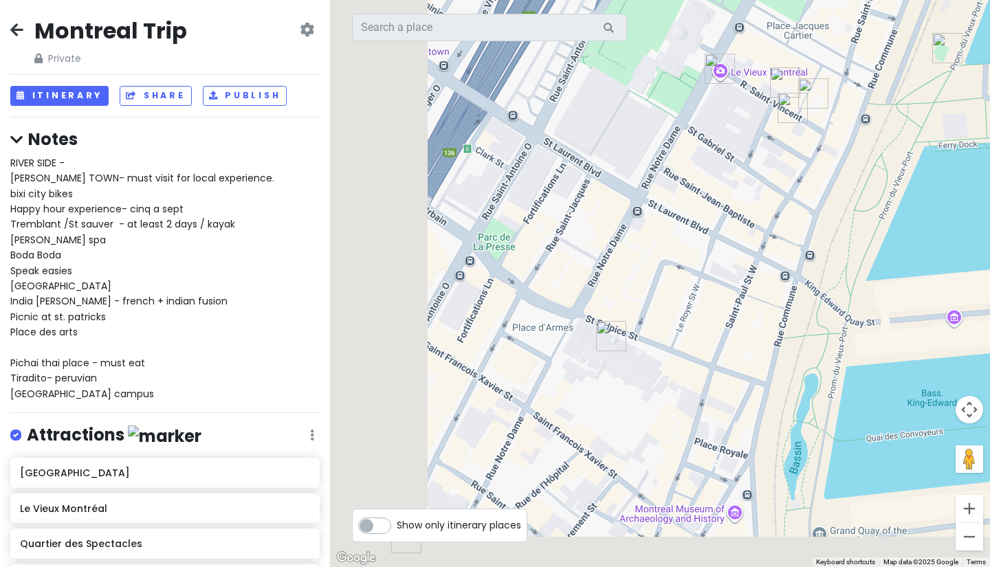
drag, startPoint x: 708, startPoint y: 276, endPoint x: 812, endPoint y: 141, distance: 169.6
click at [823, 140] on div at bounding box center [660, 283] width 660 height 567
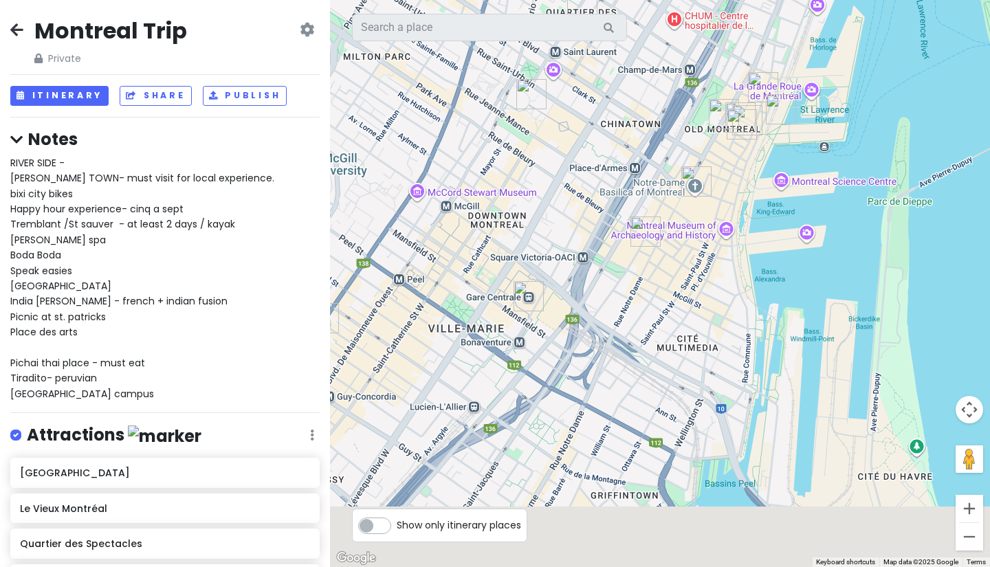
drag, startPoint x: 645, startPoint y: 306, endPoint x: 628, endPoint y: 231, distance: 76.7
click at [628, 231] on div at bounding box center [660, 283] width 660 height 567
